Goal: Find specific page/section: Find specific page/section

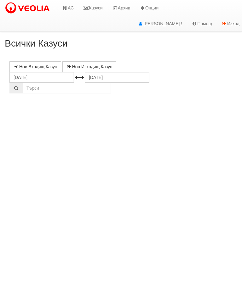
select select "10"
select select "1"
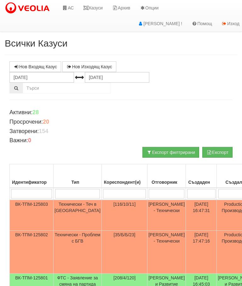
click at [70, 4] on link "АС" at bounding box center [67, 8] width 21 height 16
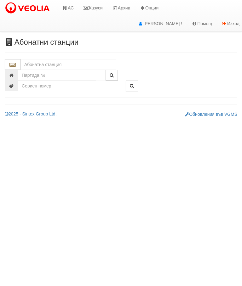
click at [27, 62] on input "text" at bounding box center [68, 64] width 96 height 11
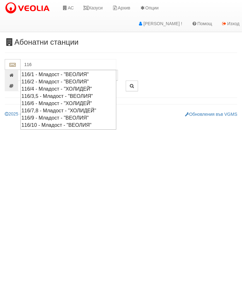
click at [61, 121] on div "116/10 - Младост - "ВЕОЛИЯ"" at bounding box center [68, 124] width 94 height 7
type input "116/10 - Младост - "ВЕОЛИЯ""
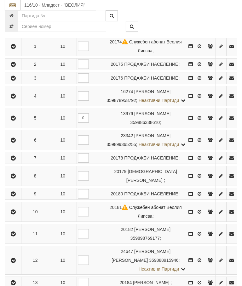
scroll to position [191, 0]
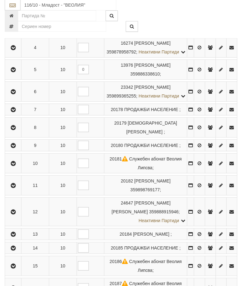
click at [14, 190] on button "button" at bounding box center [13, 185] width 14 height 9
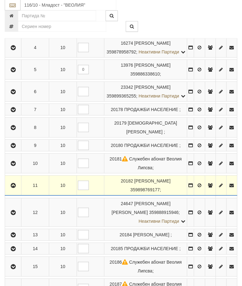
scroll to position [191, 0]
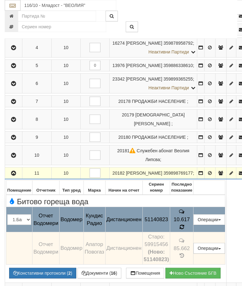
click at [184, 224] on icon at bounding box center [181, 226] width 4 height 5
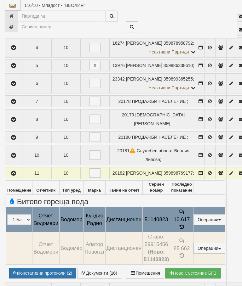
select select "10"
select select "1"
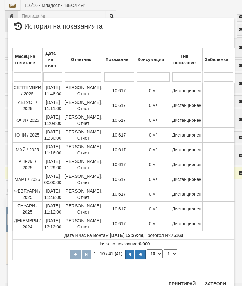
scroll to position [185, 0]
click at [217, 283] on button "Затвори" at bounding box center [215, 284] width 29 height 10
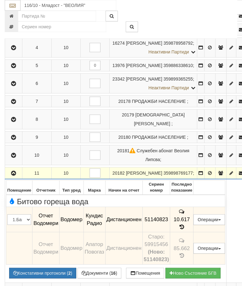
click at [11, 168] on button "button" at bounding box center [13, 172] width 15 height 9
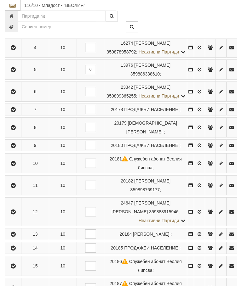
click at [14, 166] on icon "button" at bounding box center [13, 163] width 8 height 4
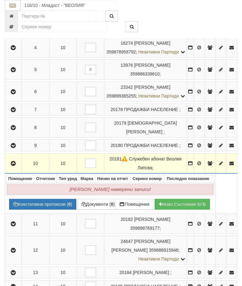
click at [14, 166] on icon "button" at bounding box center [13, 163] width 8 height 4
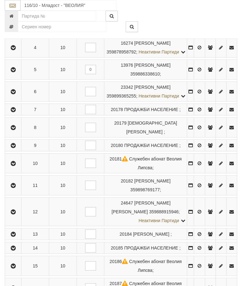
click at [17, 148] on icon "button" at bounding box center [13, 145] width 8 height 4
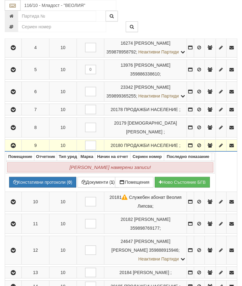
click at [16, 150] on button "button" at bounding box center [13, 145] width 14 height 9
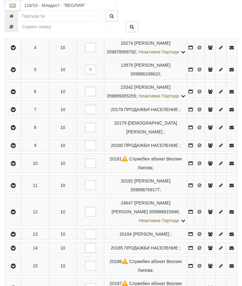
click at [17, 130] on icon "button" at bounding box center [13, 128] width 8 height 4
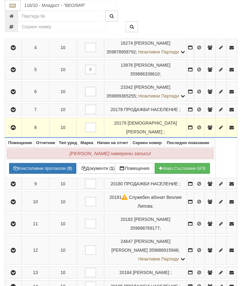
click at [14, 130] on icon "button" at bounding box center [13, 128] width 8 height 4
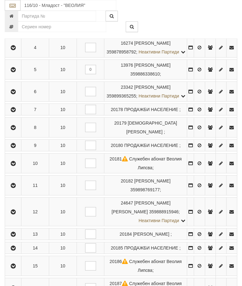
click at [16, 112] on icon "button" at bounding box center [13, 110] width 8 height 4
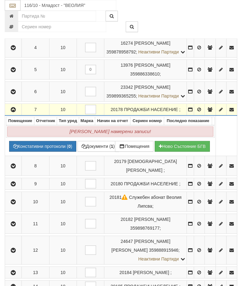
click at [16, 104] on td "Записите се зареждат..." at bounding box center [110, 103] width 210 height 2
click at [16, 114] on button "button" at bounding box center [13, 109] width 14 height 9
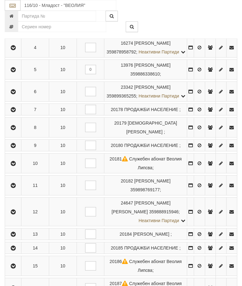
click at [14, 94] on icon "button" at bounding box center [13, 92] width 8 height 4
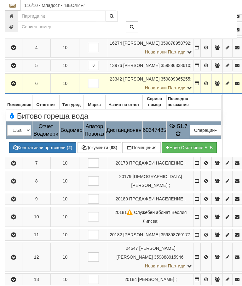
click at [189, 126] on td "51.7" at bounding box center [177, 130] width 23 height 18
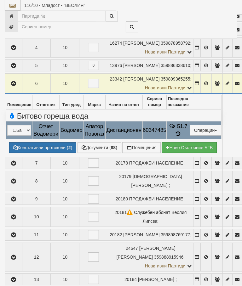
select select "10"
select select "1"
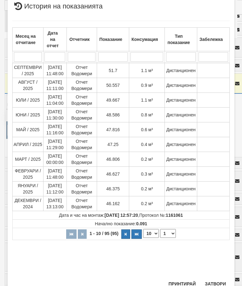
scroll to position [265, 0]
click at [216, 283] on button "Затвори" at bounding box center [215, 284] width 29 height 10
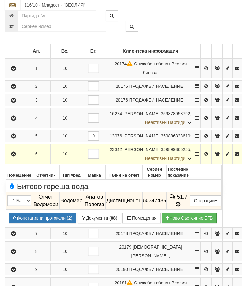
scroll to position [117, 0]
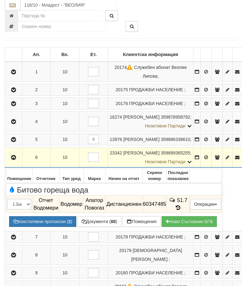
click at [14, 158] on icon "button" at bounding box center [14, 158] width 8 height 4
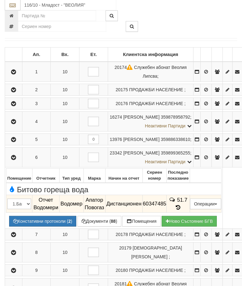
scroll to position [117, 0]
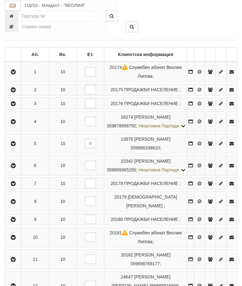
click at [15, 146] on icon "button" at bounding box center [13, 144] width 8 height 4
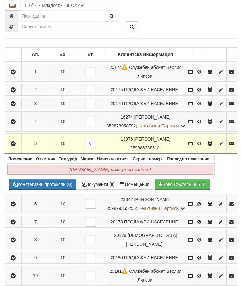
click at [14, 146] on icon "button" at bounding box center [13, 144] width 8 height 4
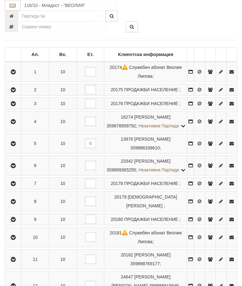
click at [14, 124] on icon "button" at bounding box center [13, 122] width 8 height 4
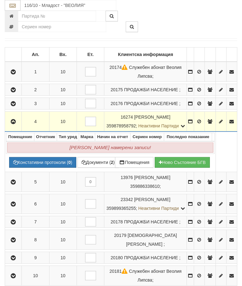
click at [15, 124] on icon "button" at bounding box center [13, 122] width 8 height 4
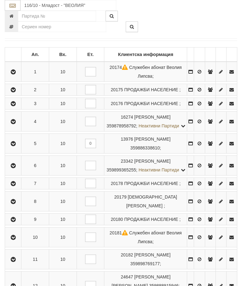
click at [14, 106] on icon "button" at bounding box center [13, 104] width 8 height 4
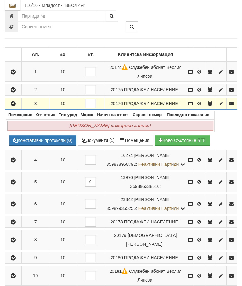
click at [15, 100] on button "button" at bounding box center [13, 103] width 14 height 9
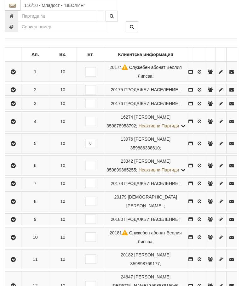
click at [14, 92] on icon "button" at bounding box center [13, 90] width 8 height 4
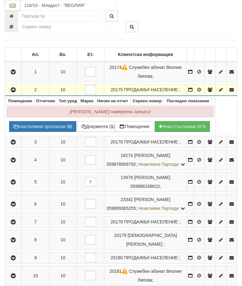
click at [17, 85] on button "button" at bounding box center [13, 89] width 14 height 9
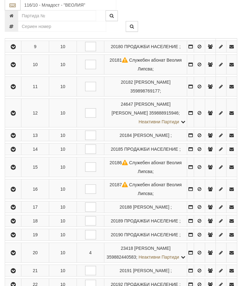
scroll to position [290, 0]
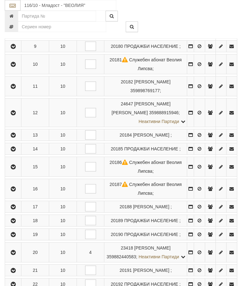
click at [11, 115] on icon "button" at bounding box center [13, 113] width 8 height 4
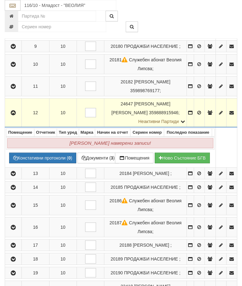
click at [11, 117] on button "button" at bounding box center [13, 112] width 14 height 9
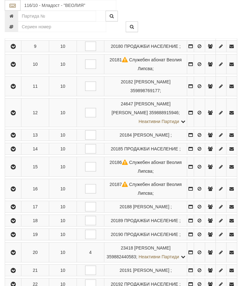
click at [14, 137] on icon "button" at bounding box center [13, 135] width 8 height 4
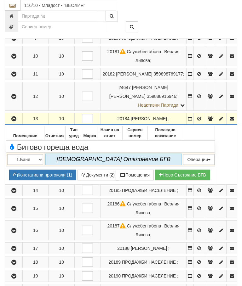
click at [12, 121] on icon "button" at bounding box center [14, 119] width 8 height 4
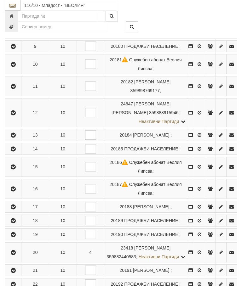
click at [14, 151] on icon "button" at bounding box center [13, 149] width 8 height 4
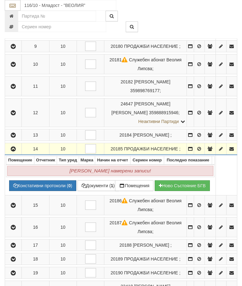
click at [17, 154] on button "button" at bounding box center [13, 148] width 14 height 9
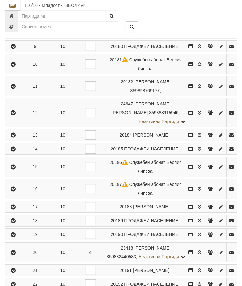
click at [16, 169] on icon "button" at bounding box center [13, 167] width 8 height 4
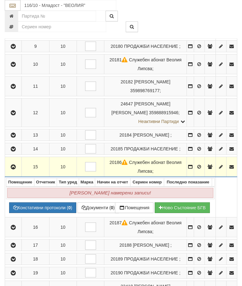
click at [13, 171] on button "button" at bounding box center [13, 166] width 14 height 9
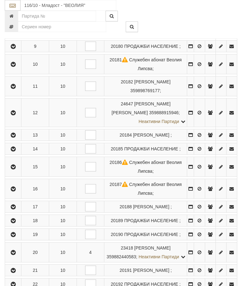
click at [16, 191] on icon "button" at bounding box center [13, 189] width 8 height 4
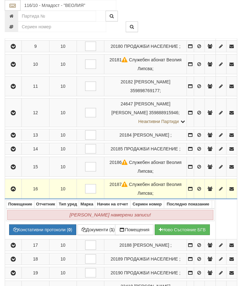
click at [14, 191] on icon "button" at bounding box center [13, 189] width 8 height 4
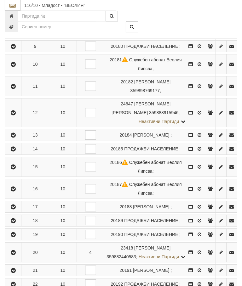
click at [13, 211] on button "button" at bounding box center [13, 206] width 14 height 9
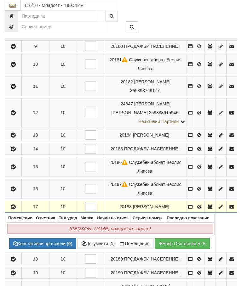
click at [13, 211] on button "button" at bounding box center [13, 206] width 14 height 9
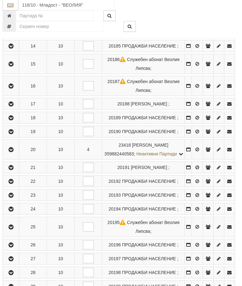
click at [14, 120] on icon "button" at bounding box center [11, 118] width 8 height 4
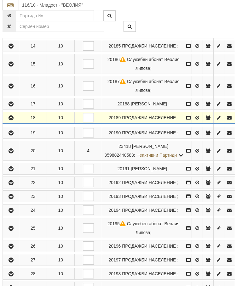
scroll to position [393, 2]
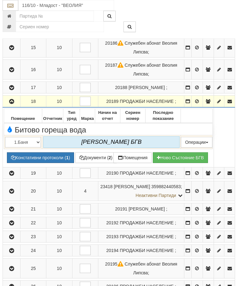
click at [9, 106] on button "button" at bounding box center [11, 101] width 15 height 9
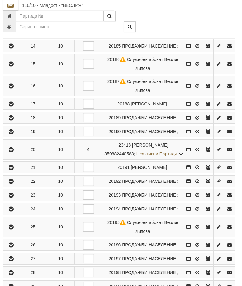
click at [9, 134] on icon "button" at bounding box center [11, 132] width 8 height 4
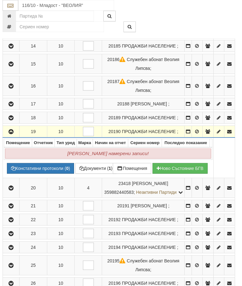
click at [10, 134] on icon "button" at bounding box center [11, 132] width 8 height 4
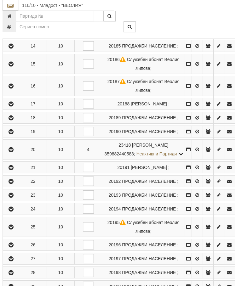
click at [10, 152] on icon "button" at bounding box center [11, 150] width 8 height 4
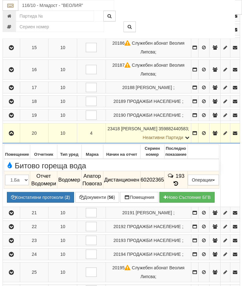
click at [179, 181] on icon at bounding box center [175, 183] width 7 height 5
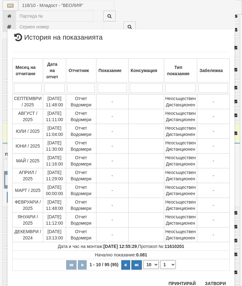
scroll to position [666, 0]
click at [217, 283] on button "Затвори" at bounding box center [215, 284] width 29 height 10
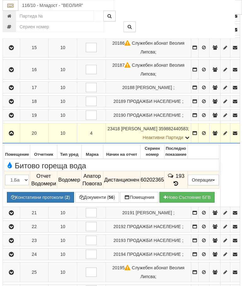
click at [11, 131] on icon "button" at bounding box center [12, 133] width 8 height 4
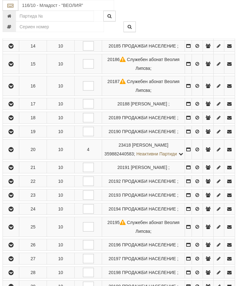
click at [13, 170] on icon "button" at bounding box center [11, 167] width 8 height 4
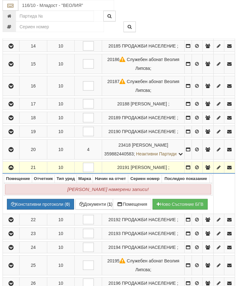
click at [13, 170] on icon "button" at bounding box center [11, 167] width 8 height 4
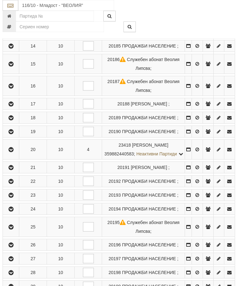
click at [8, 186] on button "button" at bounding box center [11, 180] width 14 height 9
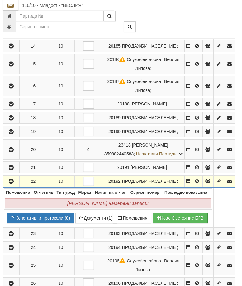
click at [11, 184] on icon "button" at bounding box center [11, 181] width 8 height 4
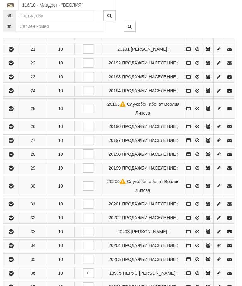
scroll to position [512, 2]
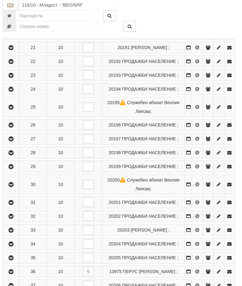
click at [12, 78] on icon "button" at bounding box center [11, 76] width 8 height 4
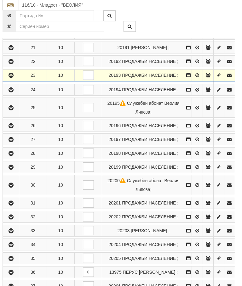
scroll to position [513, 2]
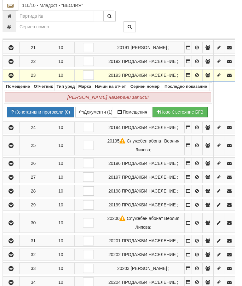
click at [15, 78] on icon "button" at bounding box center [11, 75] width 8 height 4
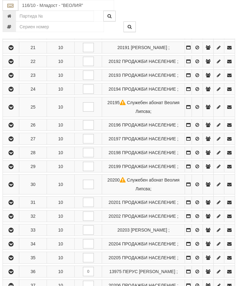
click at [10, 92] on icon "button" at bounding box center [11, 89] width 8 height 4
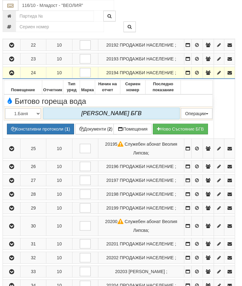
click at [10, 75] on icon "button" at bounding box center [12, 73] width 8 height 4
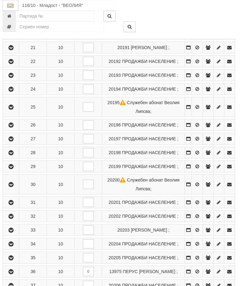
click at [10, 109] on icon "button" at bounding box center [11, 107] width 8 height 4
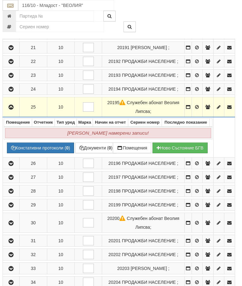
click at [8, 112] on button "button" at bounding box center [11, 106] width 14 height 9
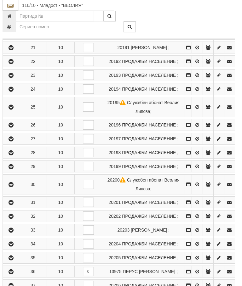
click at [9, 127] on icon "button" at bounding box center [11, 125] width 8 height 4
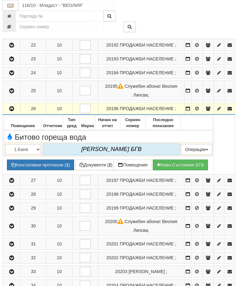
click at [12, 111] on icon "button" at bounding box center [12, 109] width 8 height 4
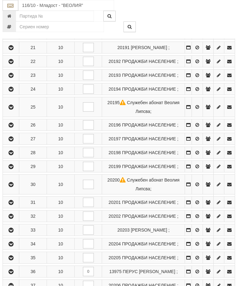
click at [11, 141] on icon "button" at bounding box center [11, 139] width 8 height 4
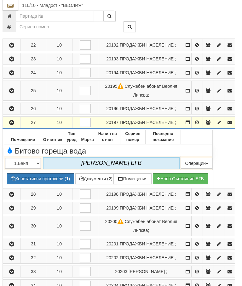
click at [12, 125] on icon "button" at bounding box center [12, 122] width 8 height 4
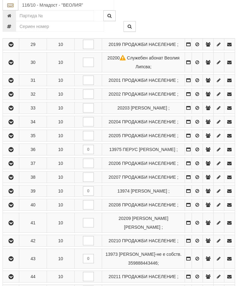
scroll to position [635, 2]
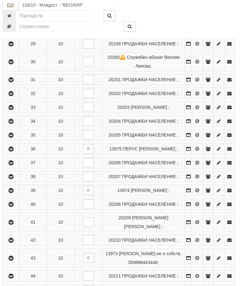
click at [11, 19] on icon "button" at bounding box center [11, 16] width 8 height 4
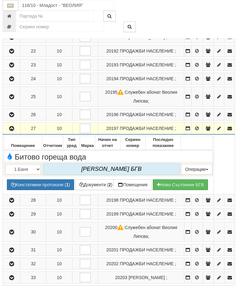
scroll to position [501, 2]
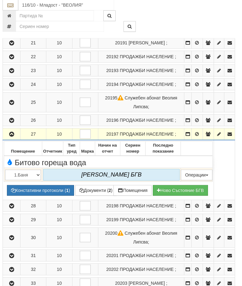
click at [12, 137] on icon "button" at bounding box center [12, 134] width 8 height 4
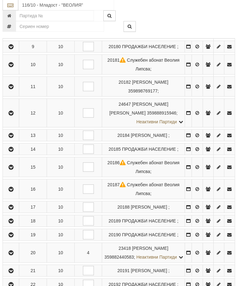
scroll to position [263, 2]
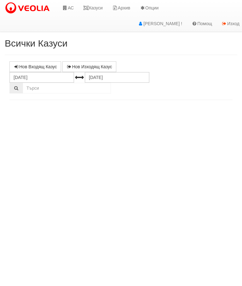
select select "10"
select select "1"
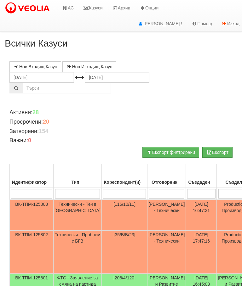
click at [97, 7] on link "Казуси" at bounding box center [92, 8] width 29 height 16
click at [93, 6] on link "Казуси" at bounding box center [92, 8] width 29 height 16
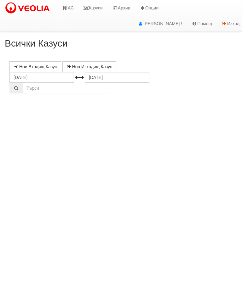
select select "10"
select select "1"
